Goal: Information Seeking & Learning: Understand process/instructions

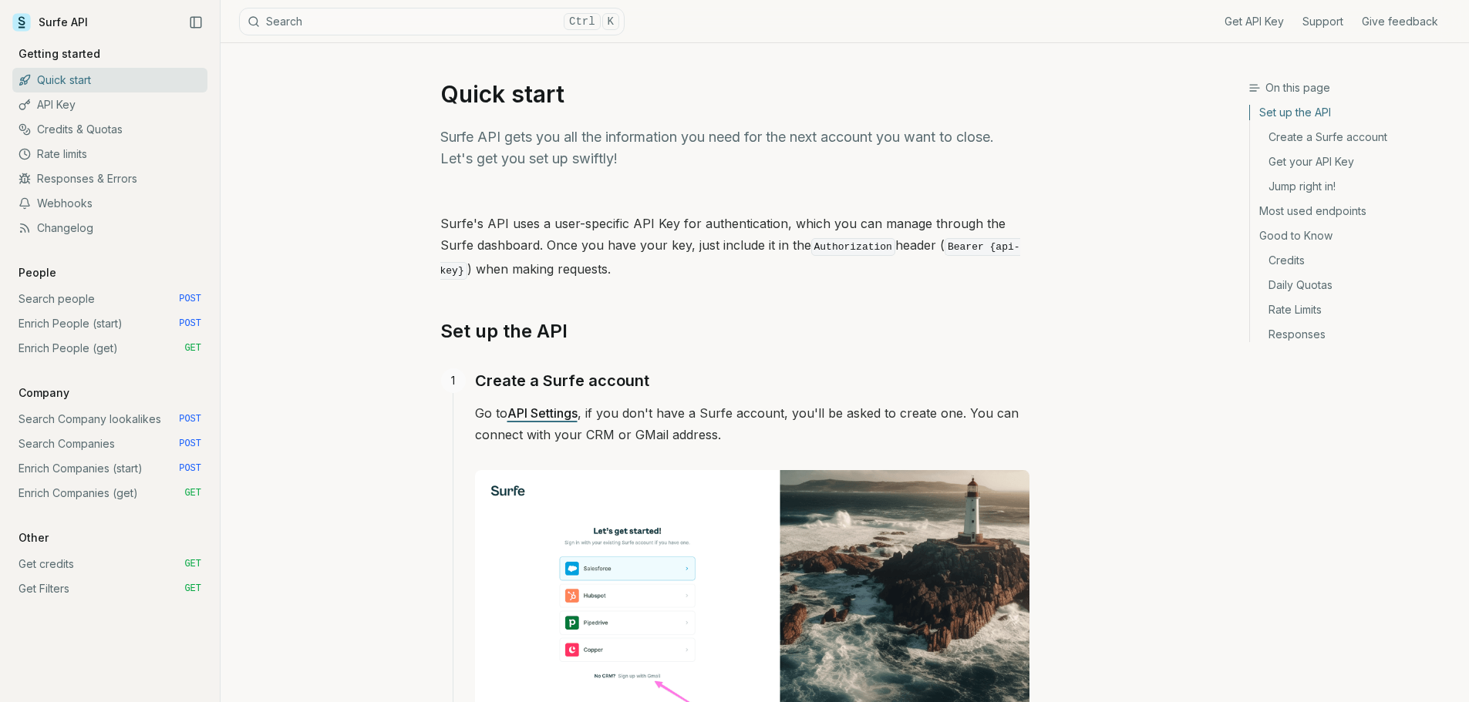
click at [92, 136] on link "Credits & Quotas" at bounding box center [109, 129] width 195 height 25
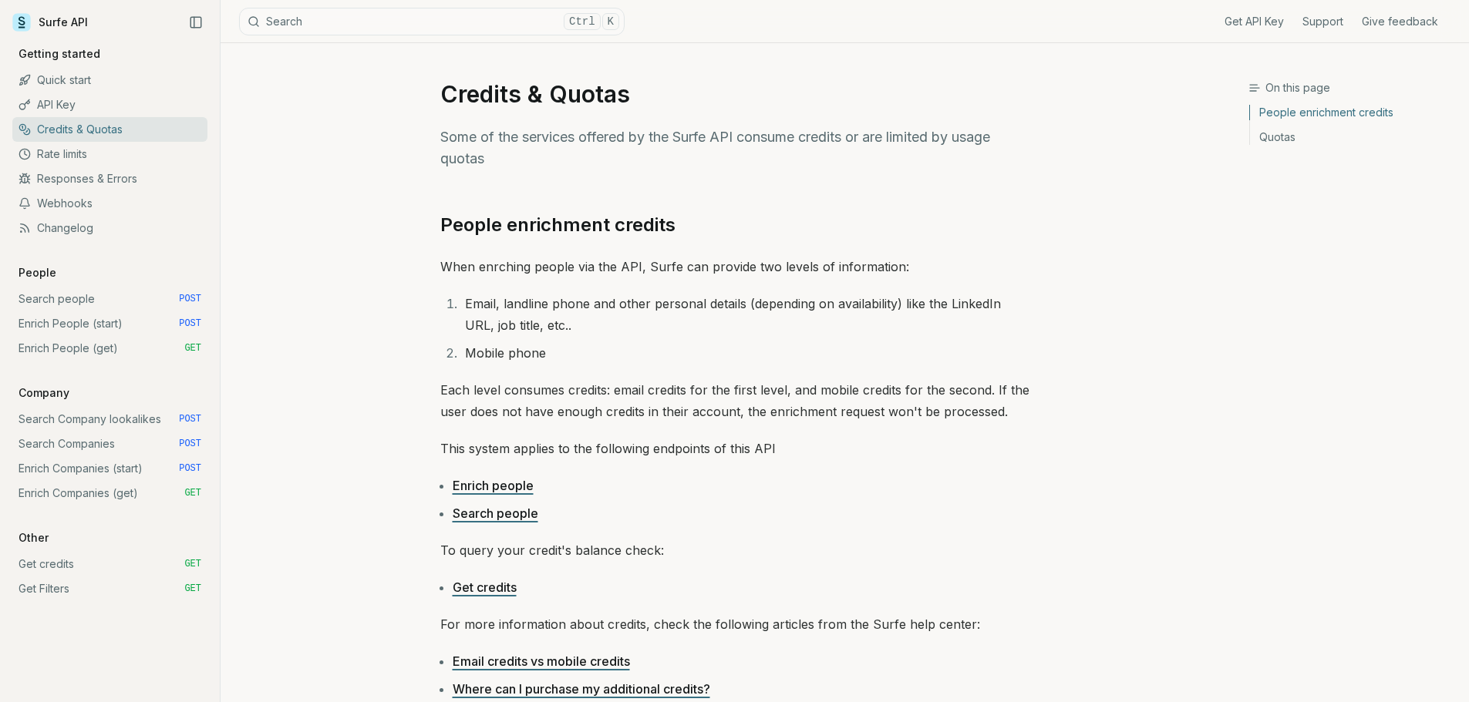
click at [78, 103] on link "API Key" at bounding box center [109, 105] width 195 height 25
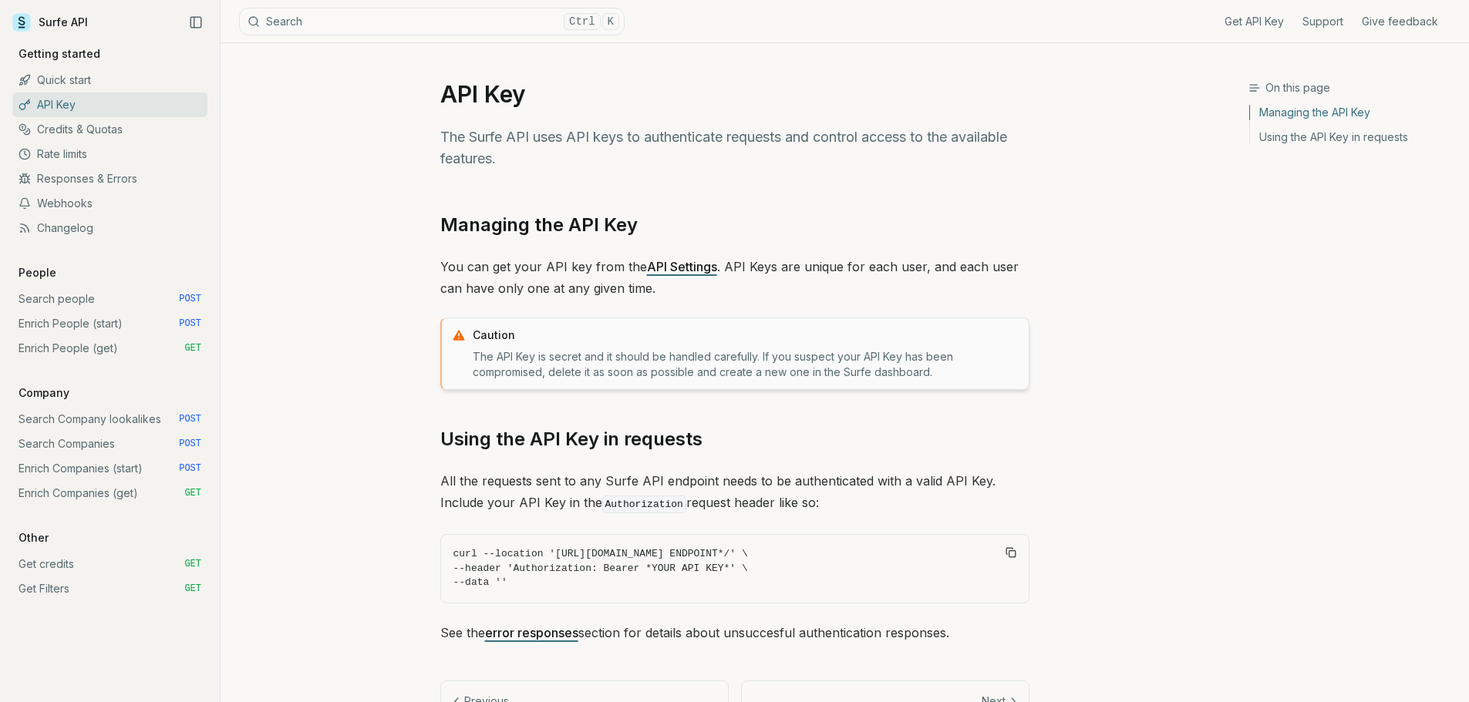
click at [76, 137] on link "Credits & Quotas" at bounding box center [109, 129] width 195 height 25
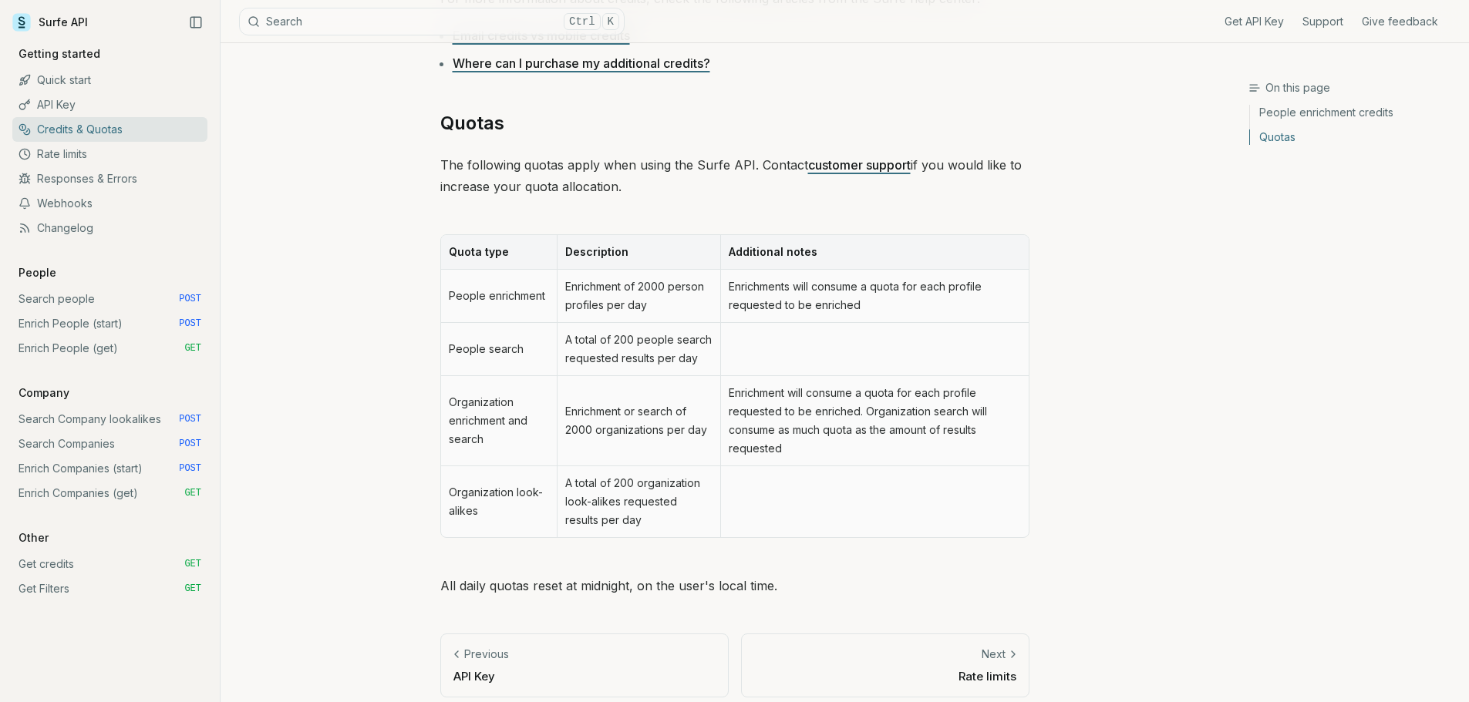
scroll to position [640, 0]
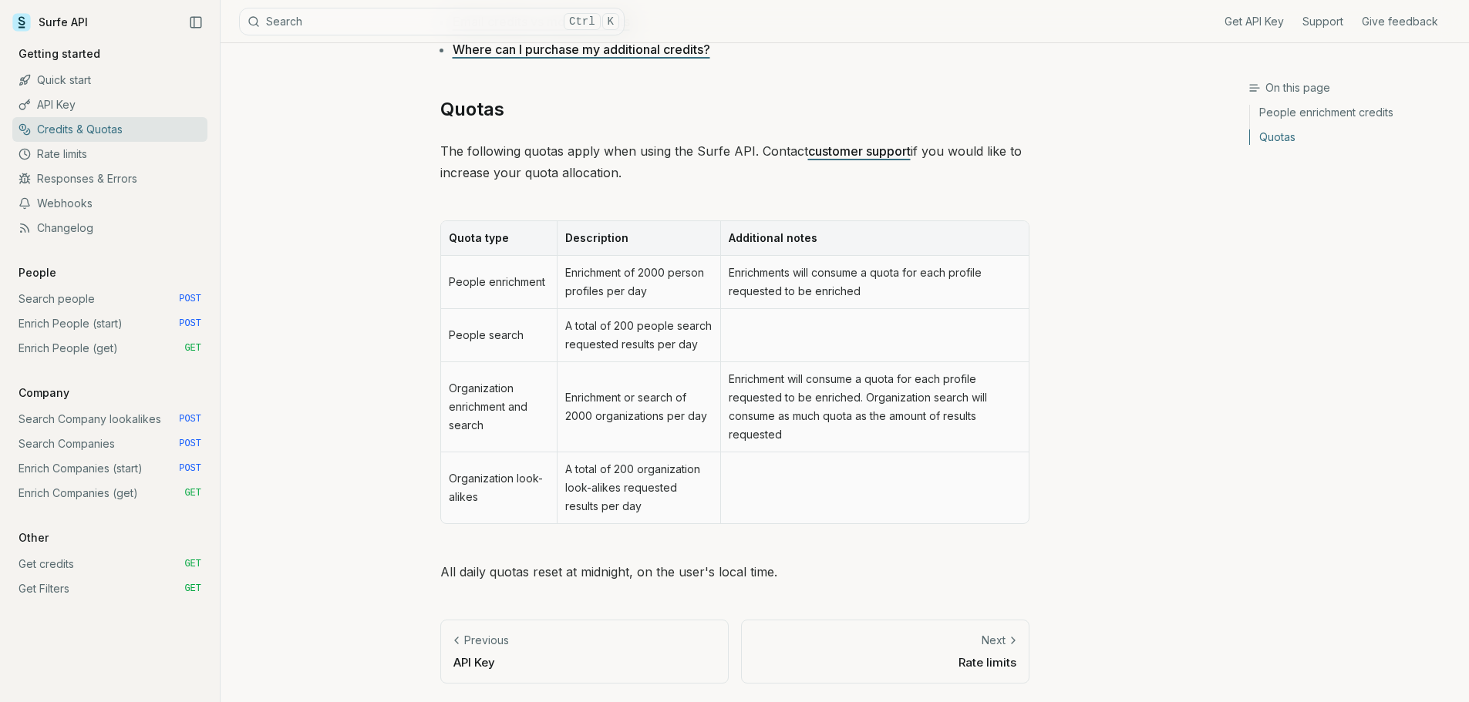
click at [914, 641] on div "Next" at bounding box center [885, 640] width 262 height 15
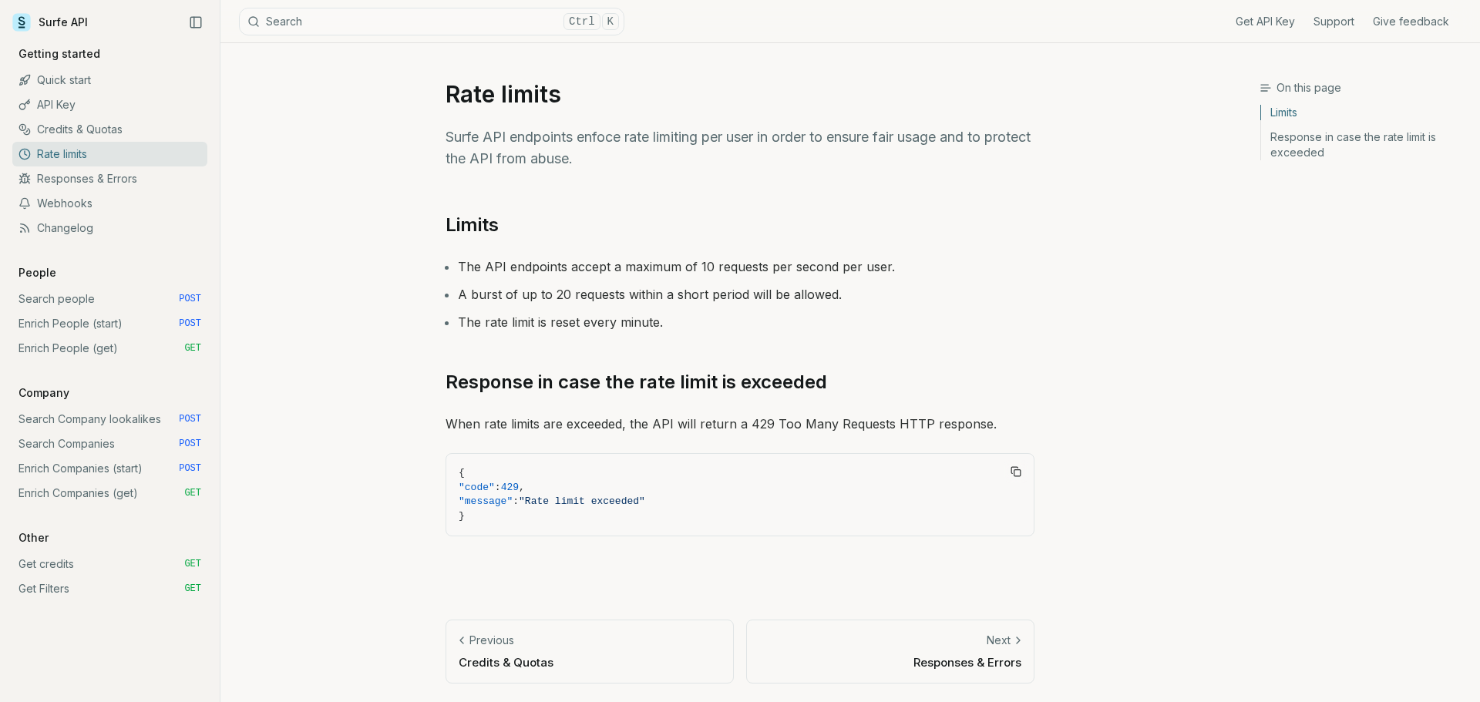
click at [68, 77] on link "Quick start" at bounding box center [109, 80] width 195 height 25
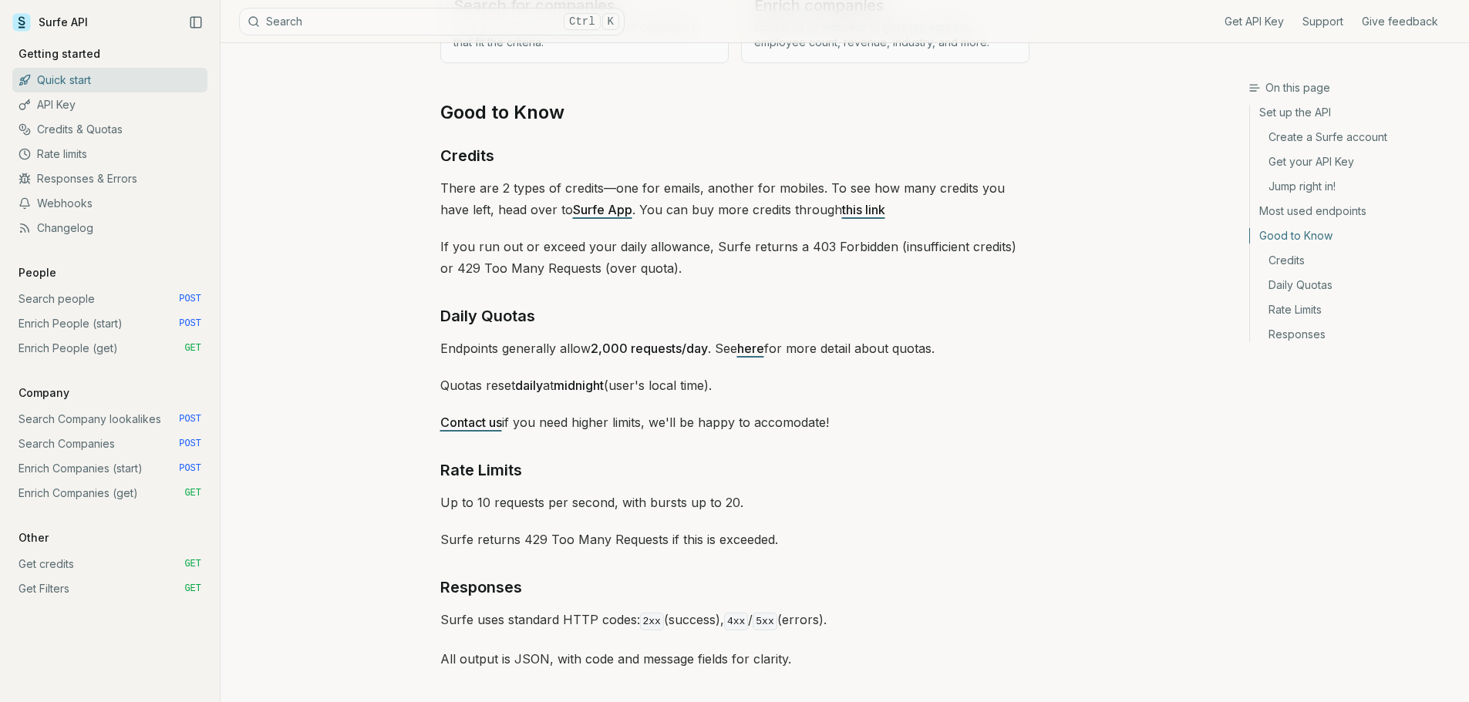
scroll to position [2210, 0]
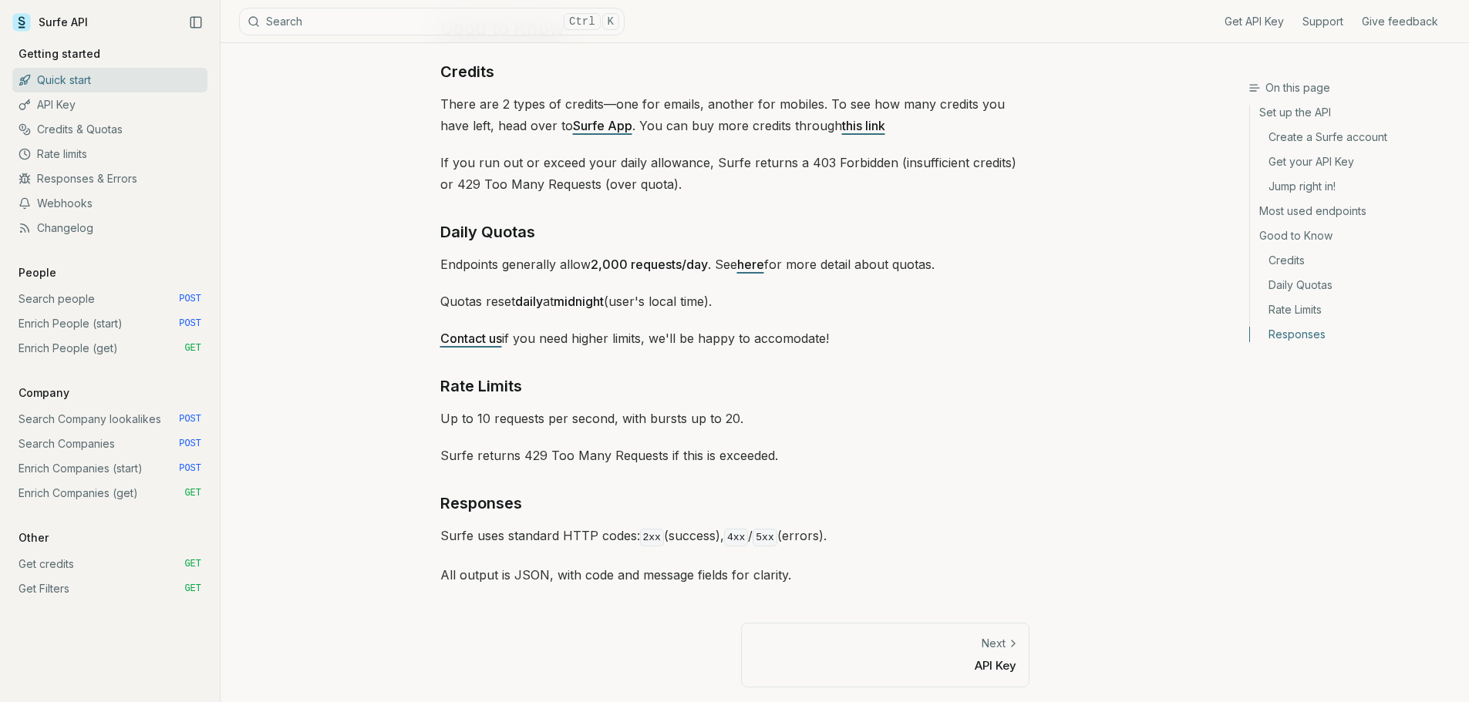
click at [58, 569] on link "Get credits GET" at bounding box center [109, 564] width 195 height 25
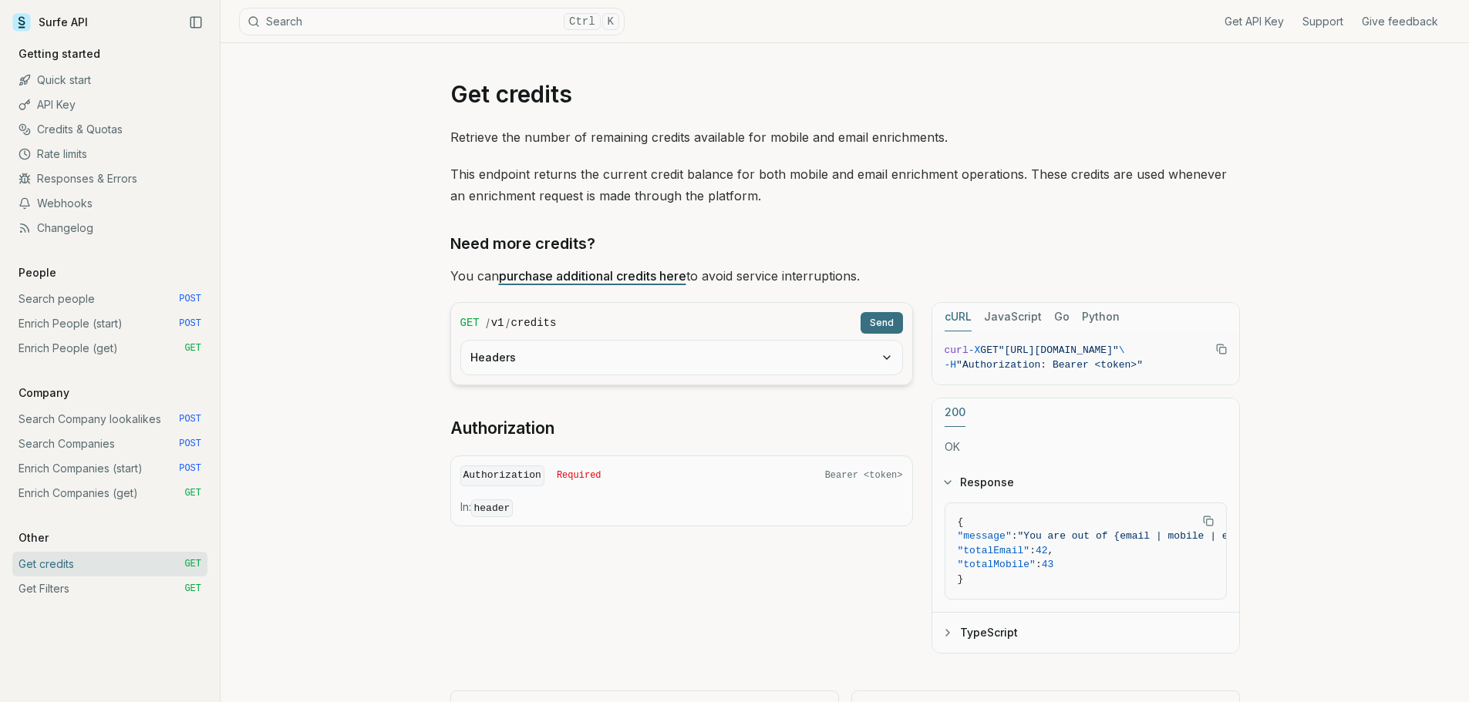
click at [1269, 26] on link "Get API Key" at bounding box center [1253, 21] width 59 height 15
click at [26, 13] on icon at bounding box center [21, 22] width 19 height 19
